Goal: Task Accomplishment & Management: Manage account settings

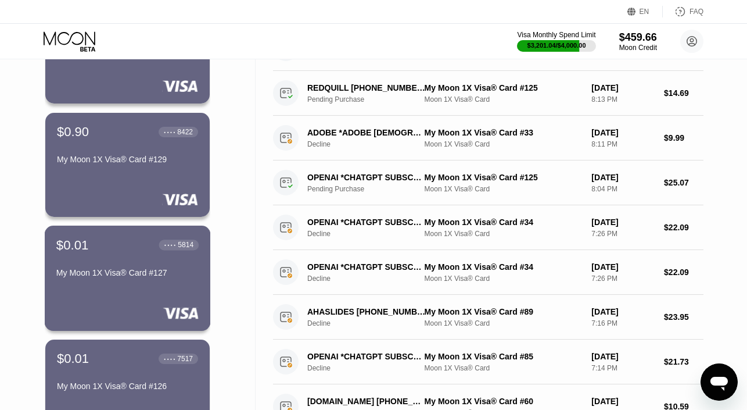
scroll to position [116, 0]
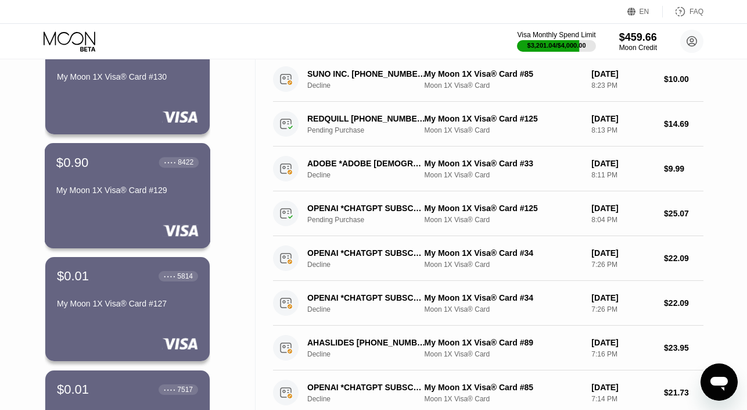
click at [121, 210] on div "$0.90 ● ● ● ● 8422 My Moon 1X Visa® Card #129" at bounding box center [128, 195] width 166 height 105
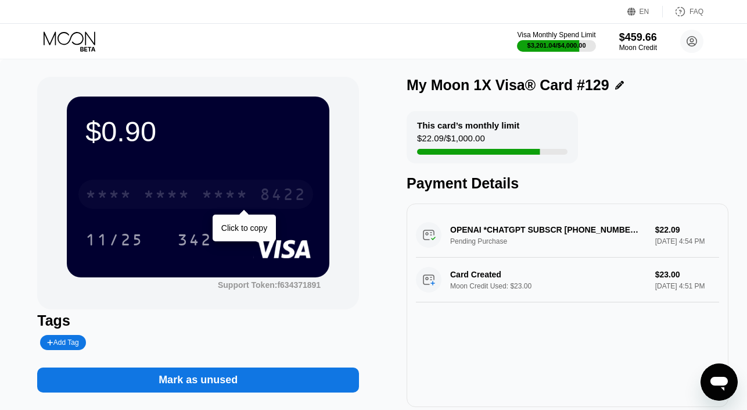
click at [210, 189] on div "* * * *" at bounding box center [225, 196] width 46 height 19
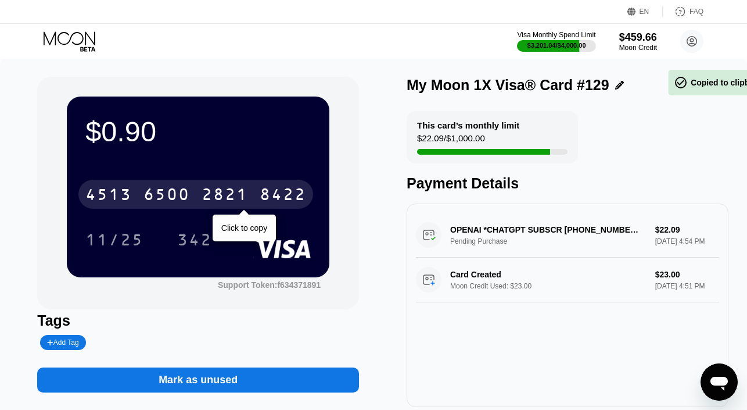
click at [210, 189] on div "2821" at bounding box center [225, 196] width 46 height 19
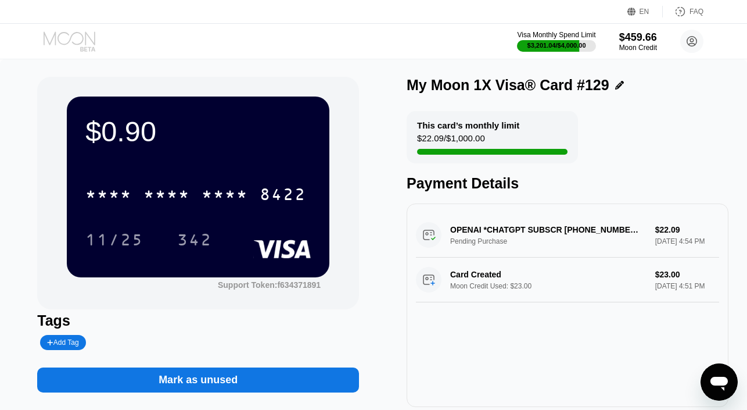
click at [77, 37] on icon at bounding box center [71, 41] width 54 height 20
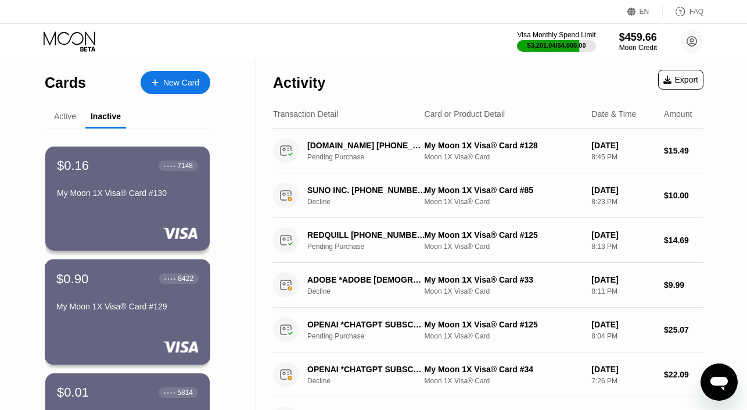
click at [136, 311] on div "My Moon 1X Visa® Card #129" at bounding box center [127, 306] width 142 height 9
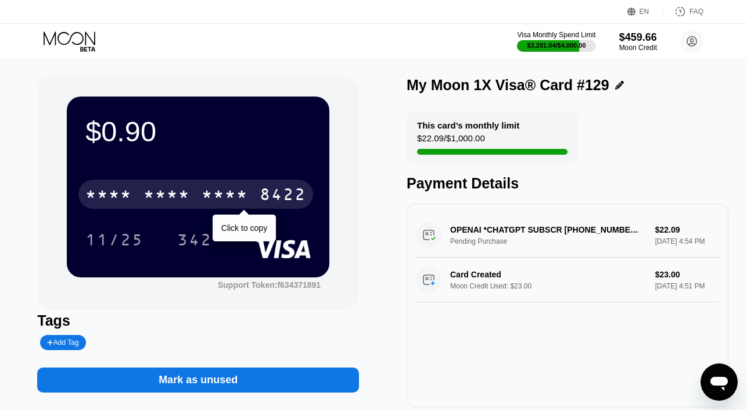
click at [160, 194] on div "* * * *" at bounding box center [167, 196] width 46 height 19
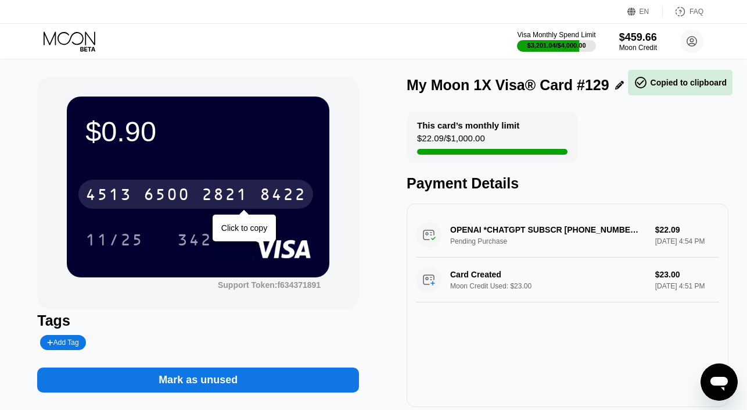
click at [160, 194] on div "6500" at bounding box center [167, 196] width 46 height 19
click at [160, 194] on div "* * * *" at bounding box center [167, 196] width 46 height 19
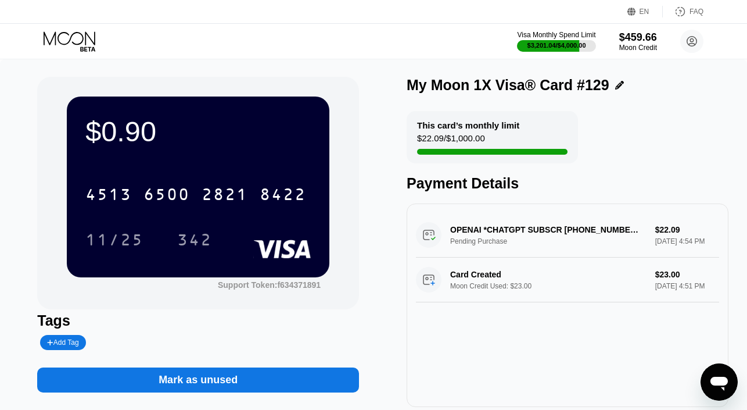
click at [69, 41] on icon at bounding box center [70, 37] width 52 height 13
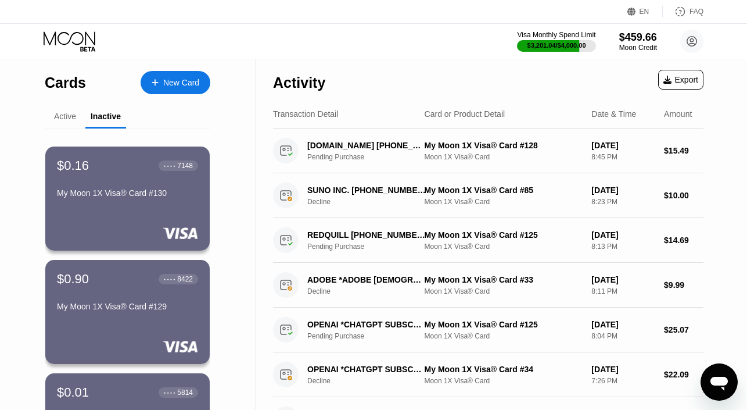
click at [63, 117] on div "Active" at bounding box center [65, 116] width 22 height 9
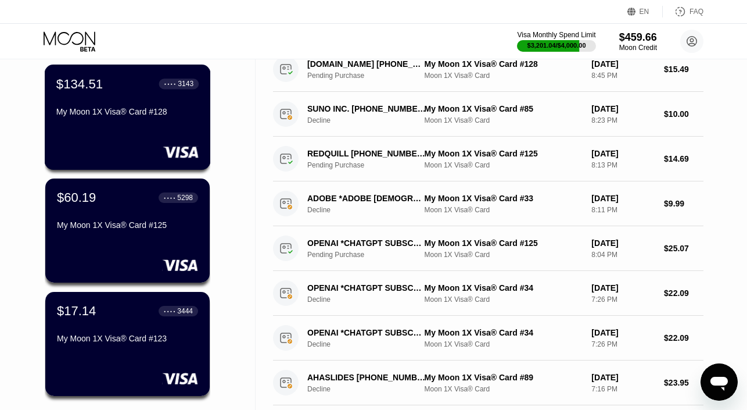
scroll to position [82, 0]
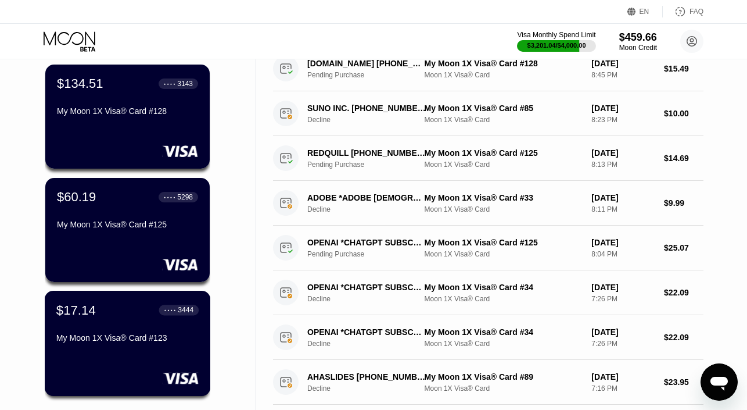
click at [101, 324] on div "$17.14 ● ● ● ● 3444 My Moon 1X Visa® Card #123" at bounding box center [127, 324] width 142 height 45
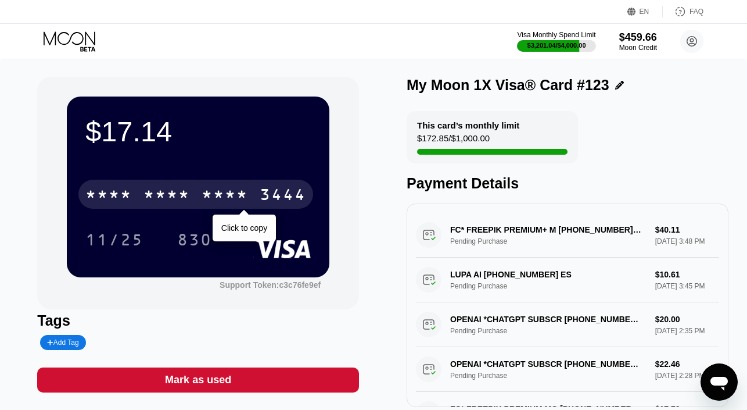
click at [236, 187] on div "* * * *" at bounding box center [225, 196] width 46 height 19
click at [236, 187] on div "2933" at bounding box center [225, 196] width 46 height 19
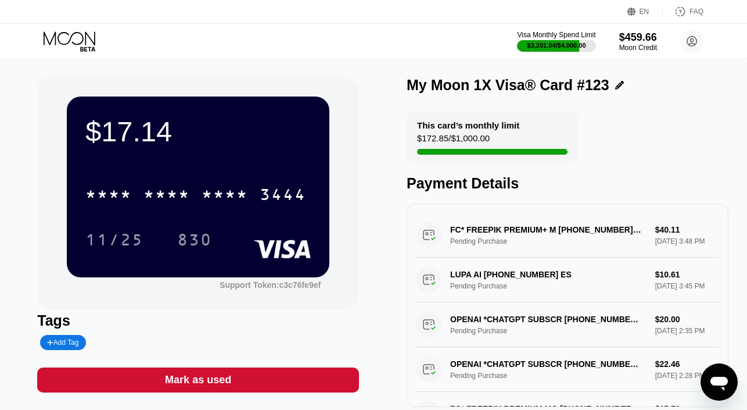
click at [78, 35] on icon at bounding box center [71, 41] width 54 height 20
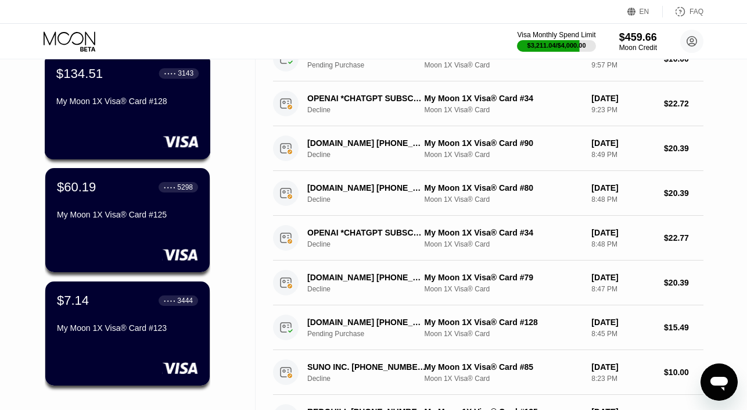
scroll to position [92, 0]
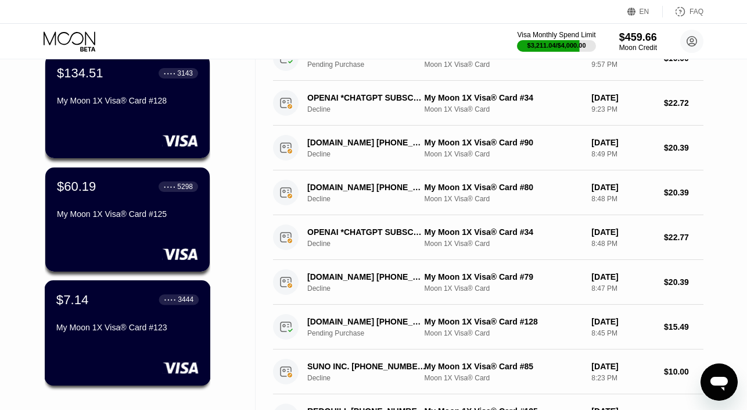
click at [113, 307] on div "$7.14 ● ● ● ● 3444" at bounding box center [127, 299] width 142 height 15
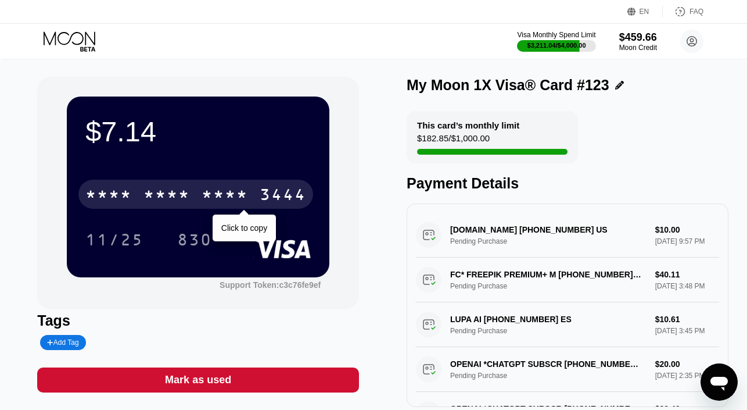
click at [225, 196] on div "* * * *" at bounding box center [225, 196] width 46 height 19
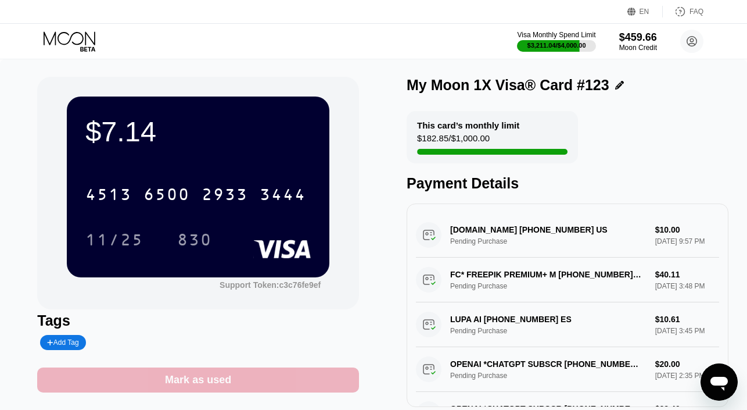
click at [288, 374] on div "Mark as used" at bounding box center [198, 379] width 322 height 25
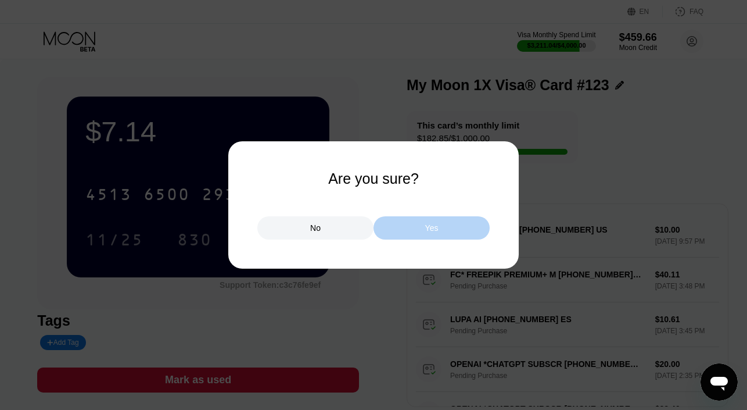
click at [464, 232] on div "Yes" at bounding box center [432, 227] width 116 height 23
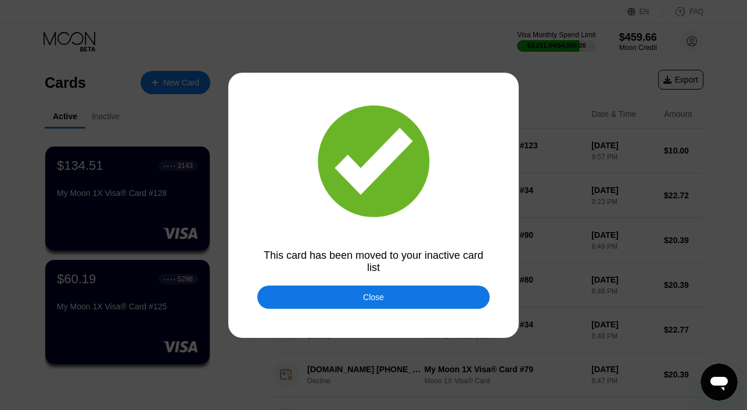
click at [294, 292] on div "Close" at bounding box center [373, 296] width 232 height 23
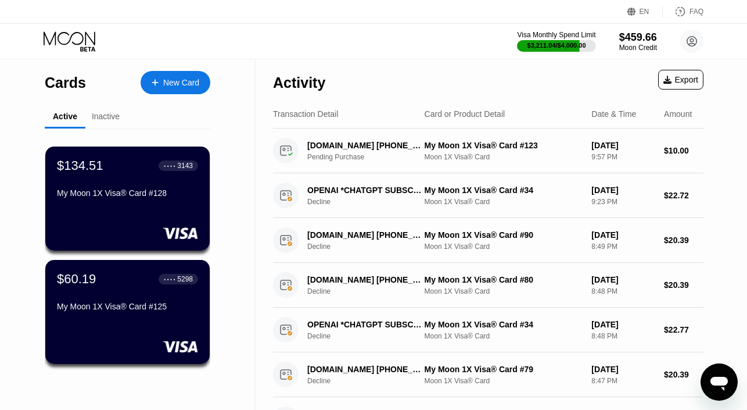
click at [76, 40] on icon at bounding box center [71, 41] width 54 height 20
click at [105, 280] on div "$60.19 ● ● ● ● 5298" at bounding box center [127, 278] width 142 height 15
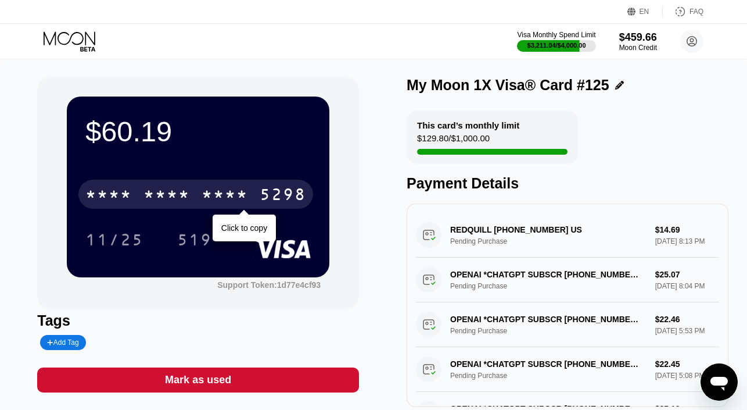
click at [213, 180] on div "* * * * * * * * * * * * 5298" at bounding box center [195, 194] width 235 height 29
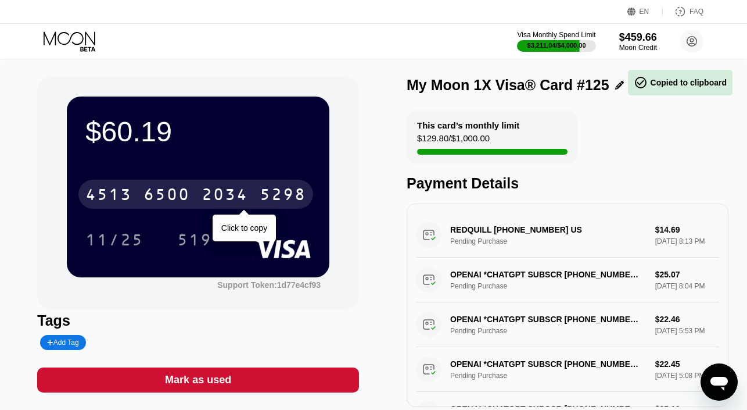
click at [218, 191] on div "2034" at bounding box center [225, 196] width 46 height 19
